Goal: Check status: Check status

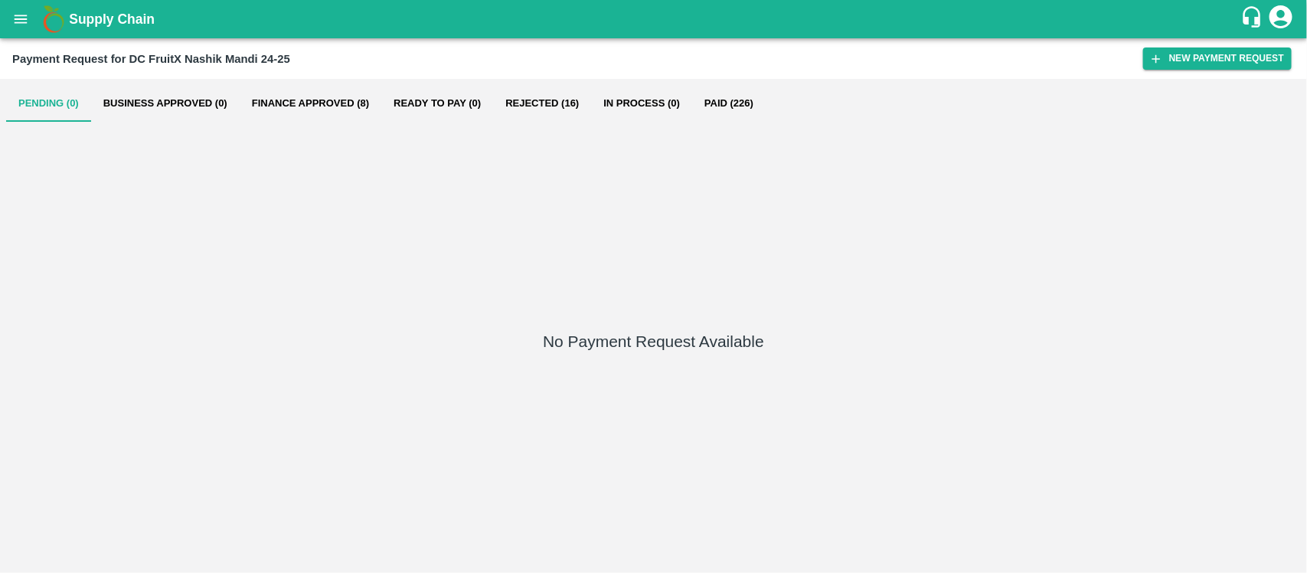
click at [708, 107] on button "Paid (226)" at bounding box center [729, 103] width 74 height 37
